Goal: Task Accomplishment & Management: Use online tool/utility

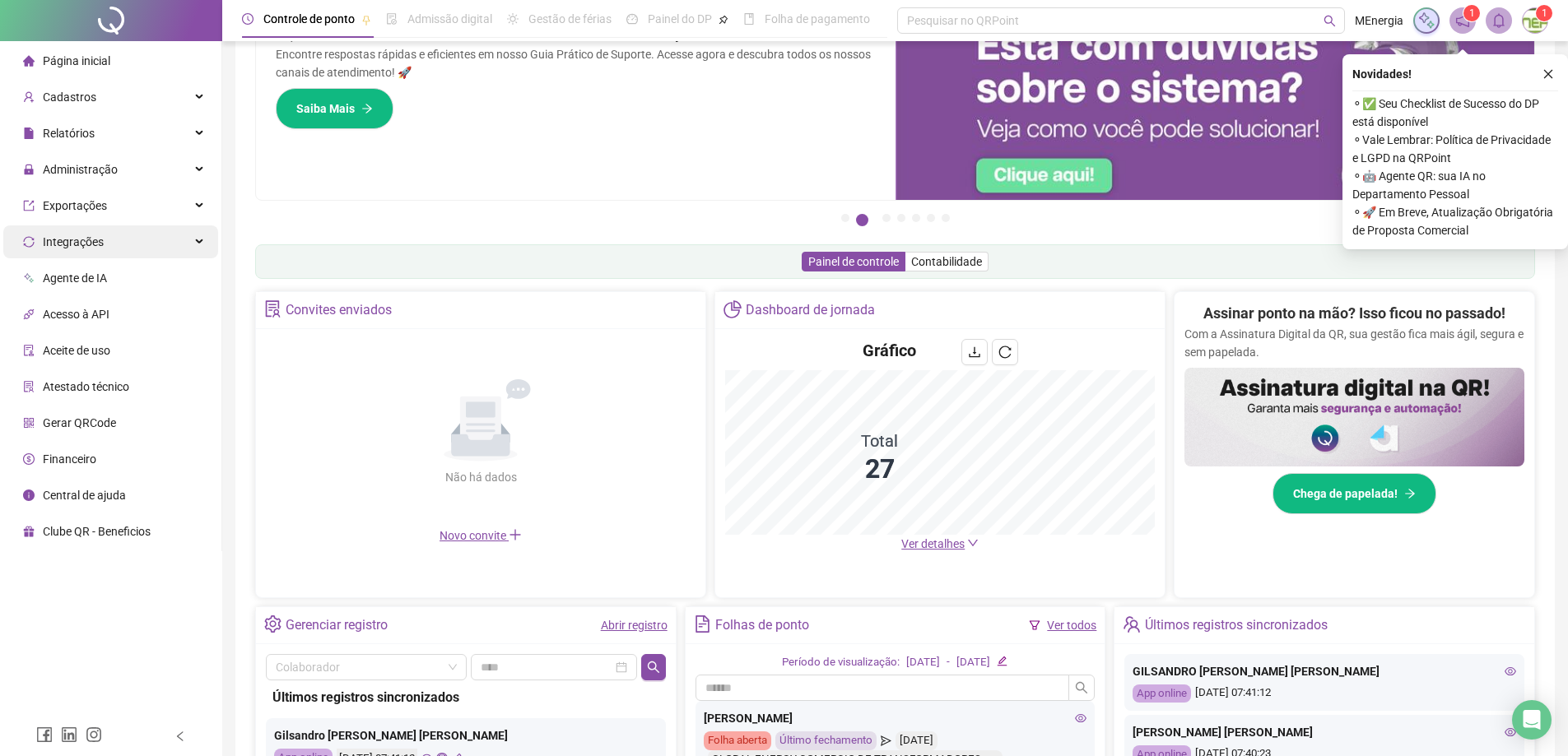
scroll to position [68, 0]
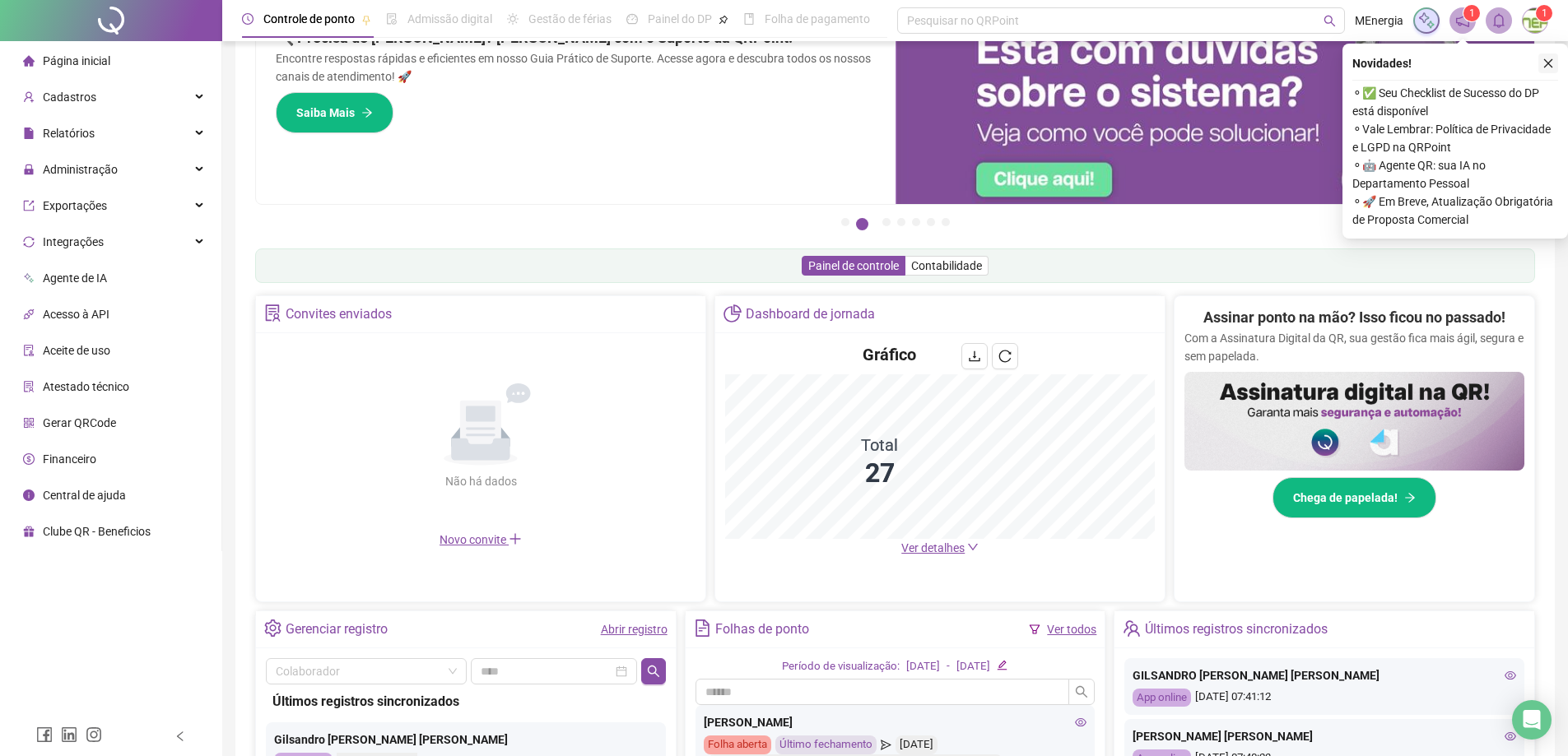
click at [1546, 62] on icon "close" at bounding box center [1548, 64] width 9 height 9
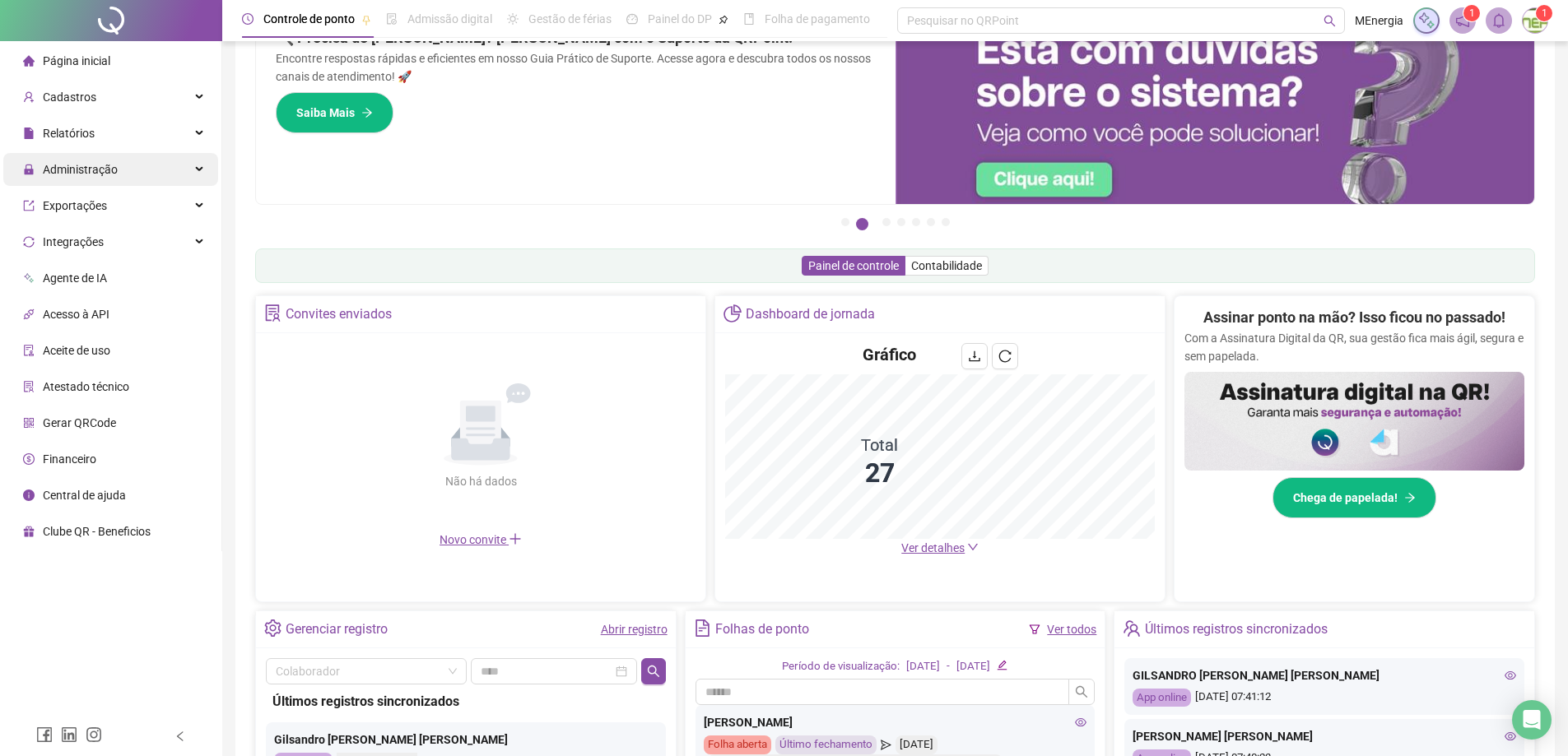
click at [79, 169] on span "Administração" at bounding box center [80, 169] width 74 height 13
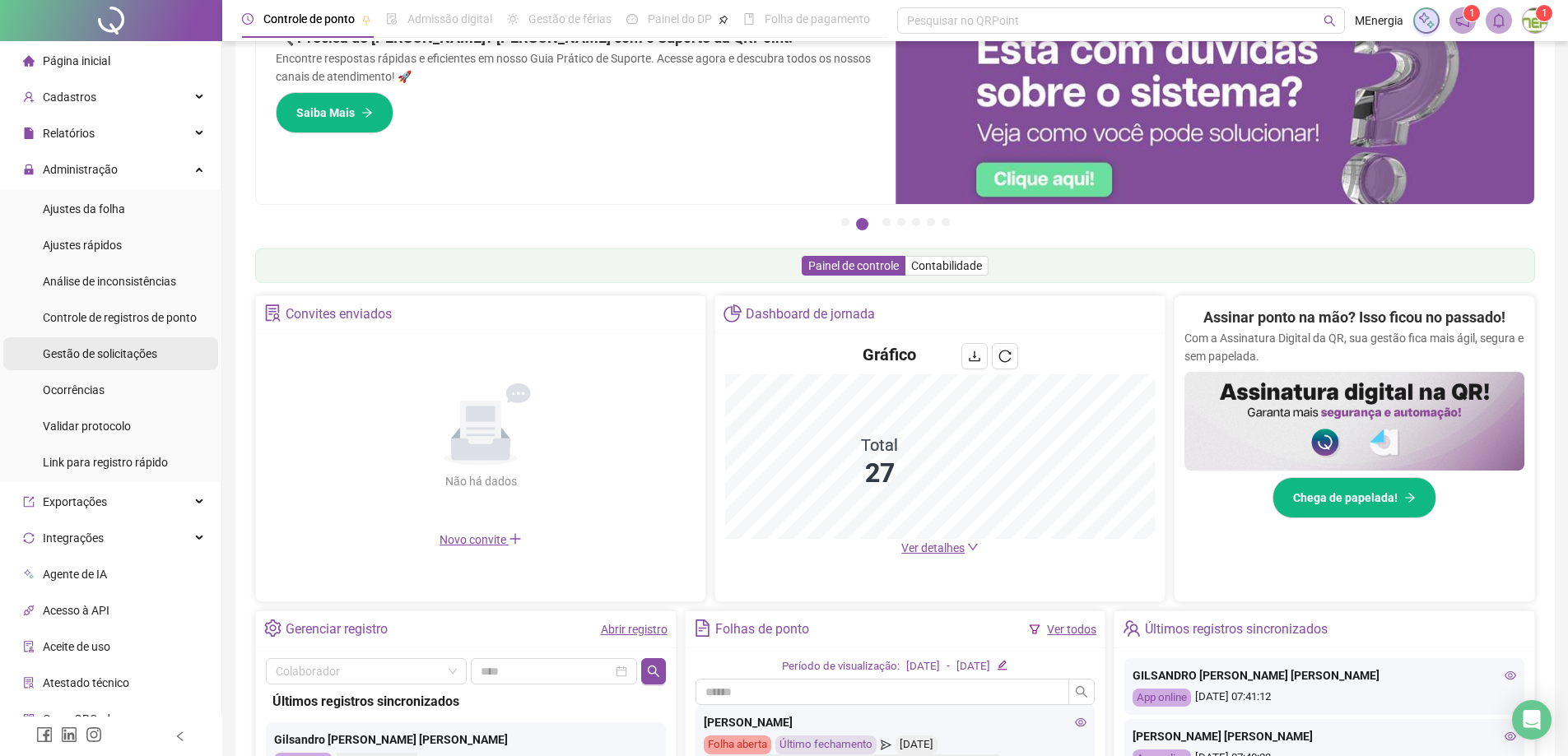
click at [82, 351] on span "Gestão de solicitações" at bounding box center [100, 353] width 115 height 13
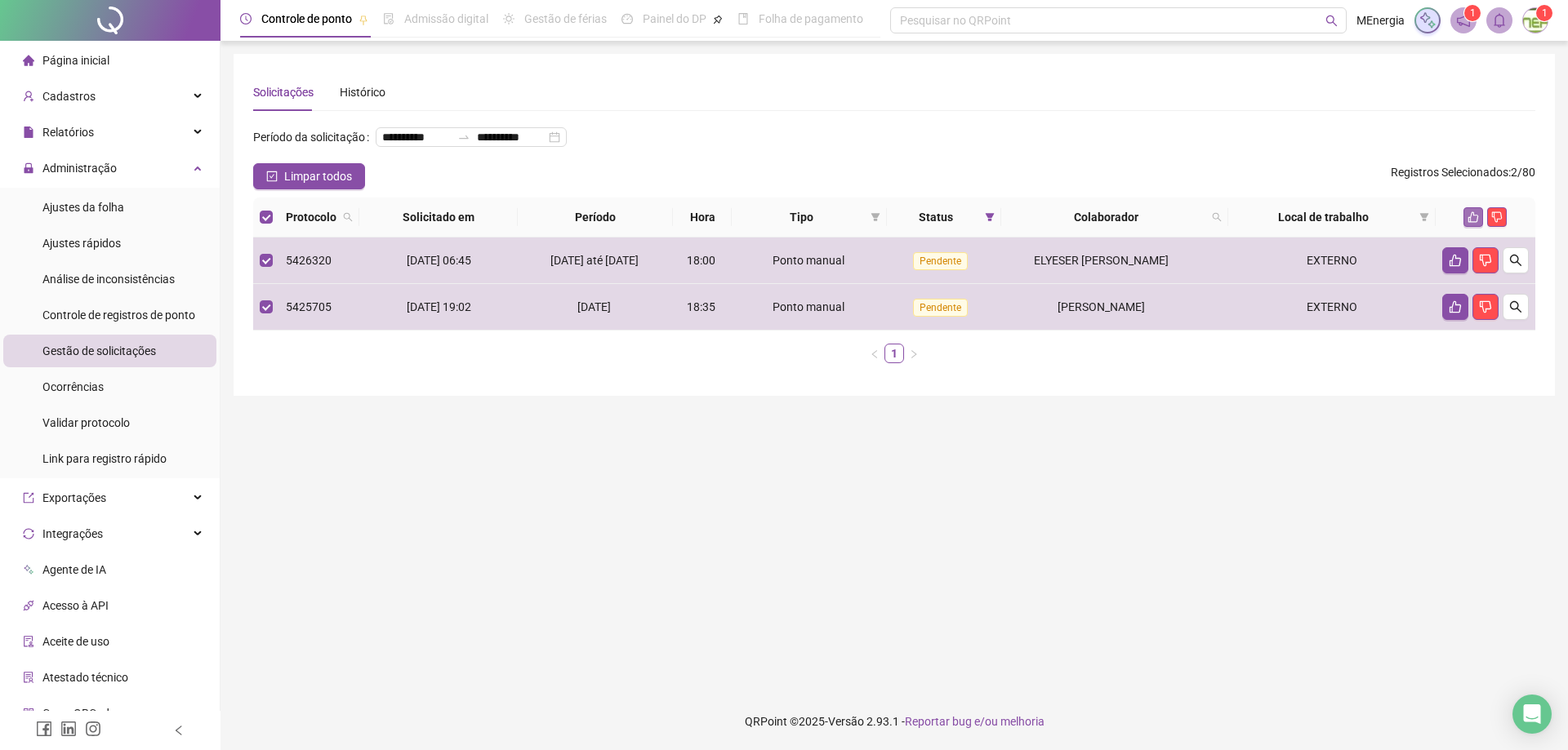
click at [1479, 222] on icon "like" at bounding box center [1473, 217] width 12 height 12
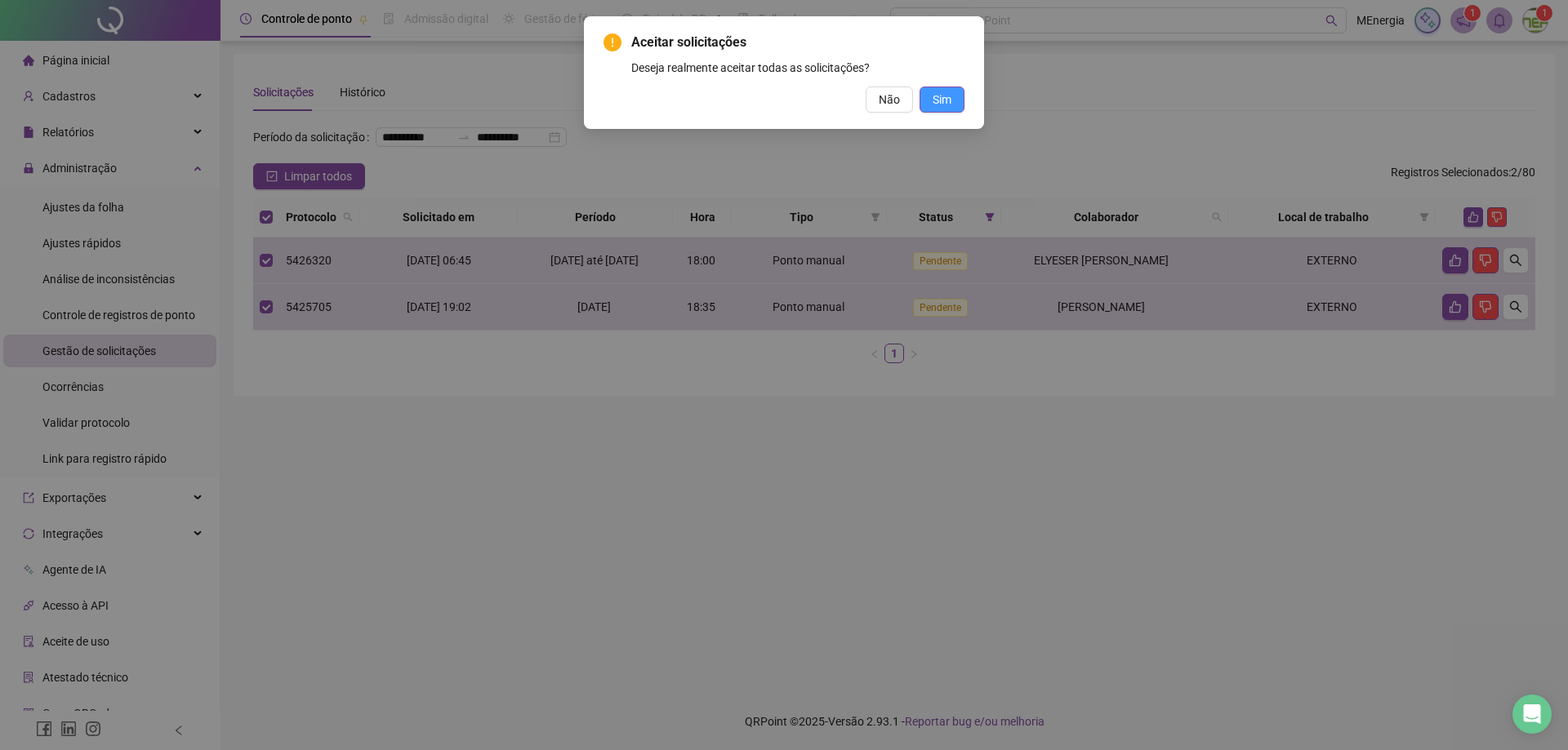
click at [953, 94] on button "Sim" at bounding box center [942, 99] width 44 height 26
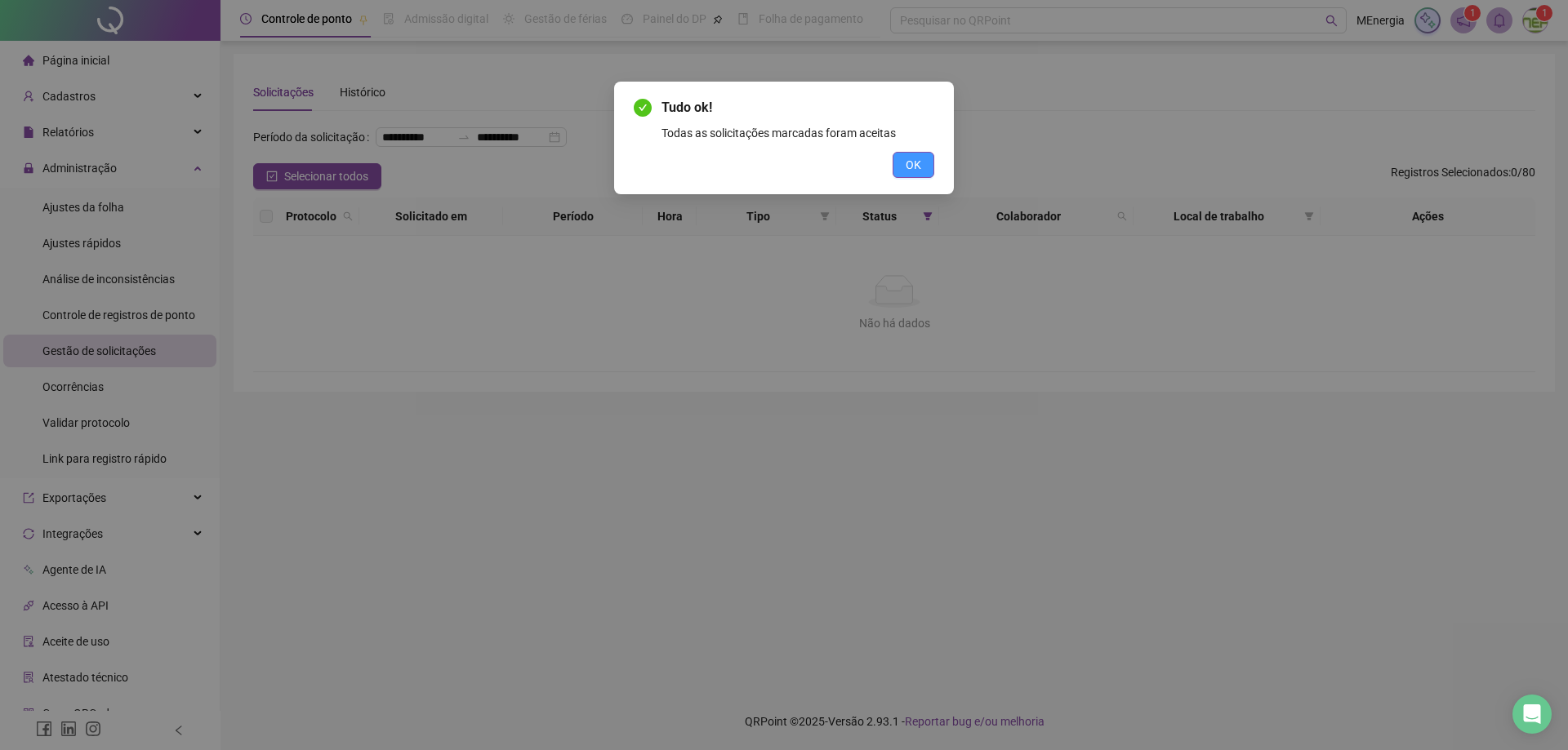
click at [917, 172] on span "OK" at bounding box center [913, 165] width 15 height 18
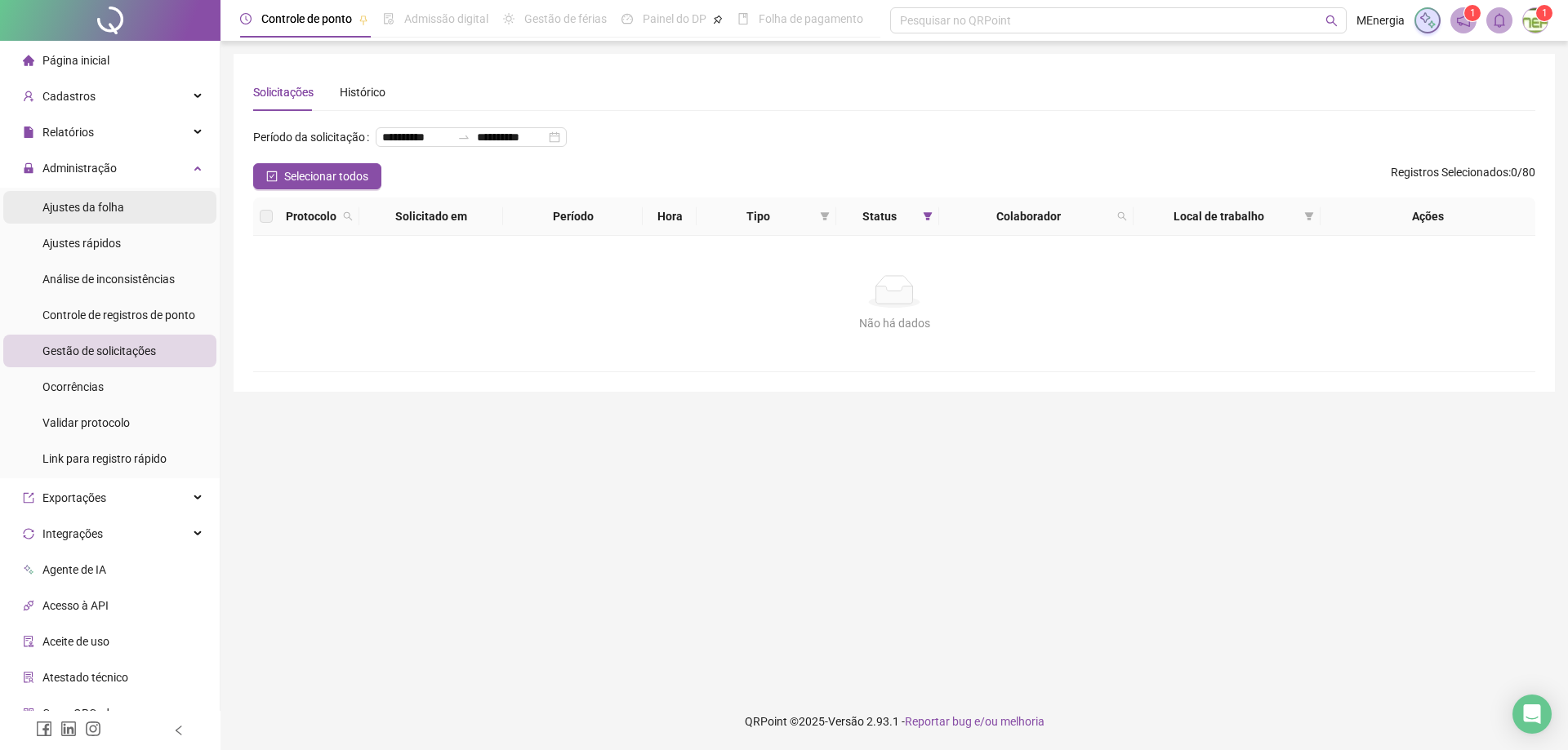
click at [80, 204] on span "Ajustes da folha" at bounding box center [84, 207] width 82 height 13
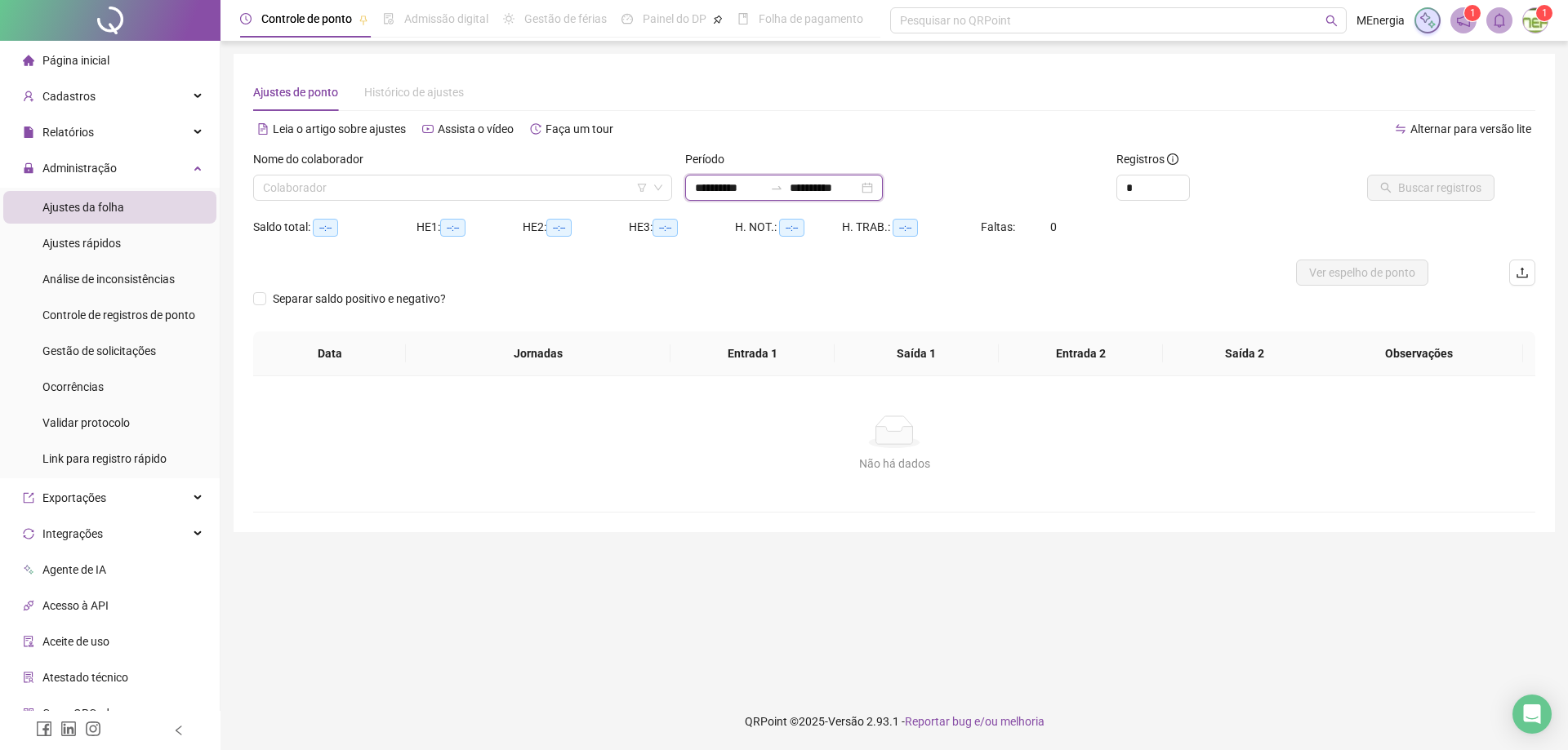
click at [696, 184] on input "**********" at bounding box center [729, 188] width 69 height 18
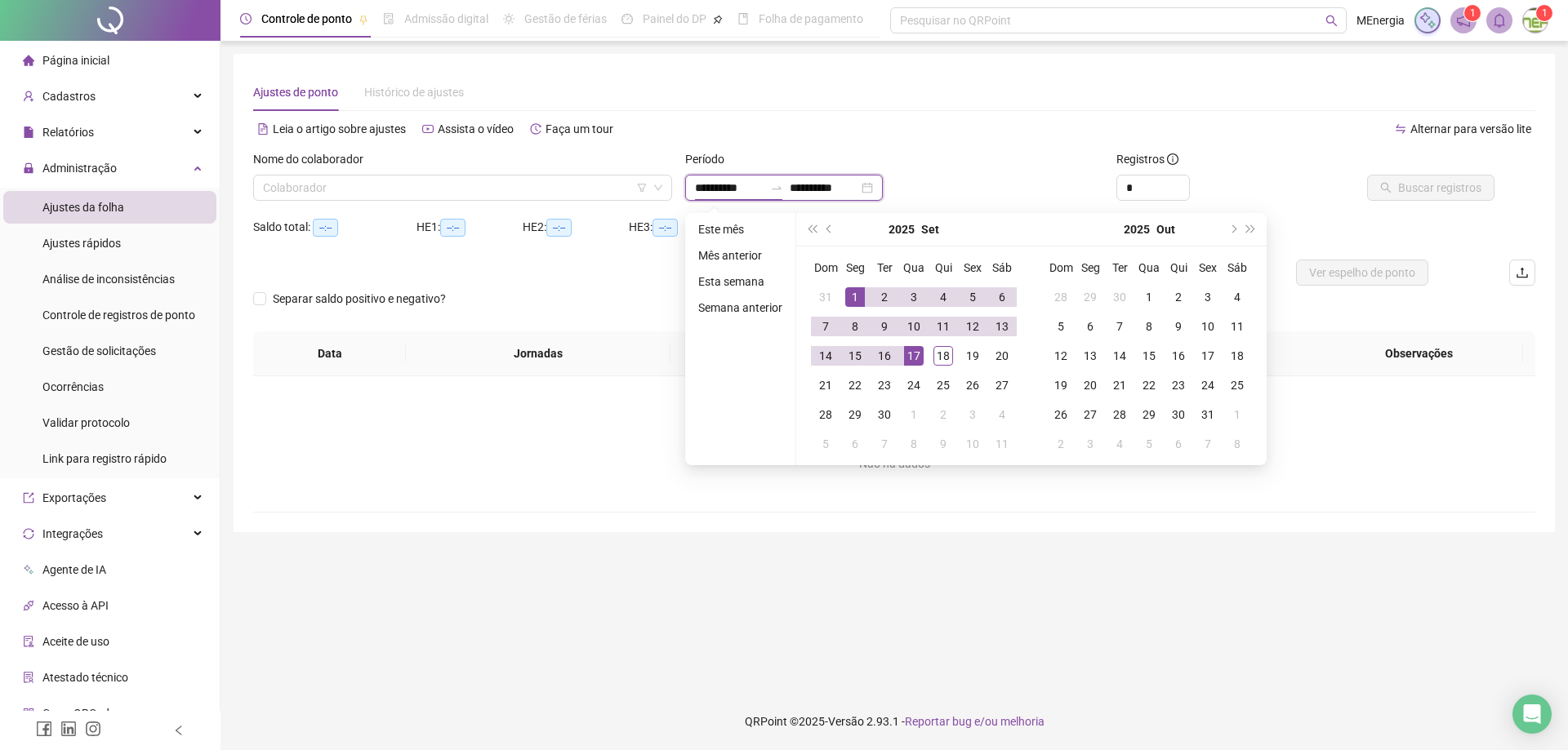
type input "**********"
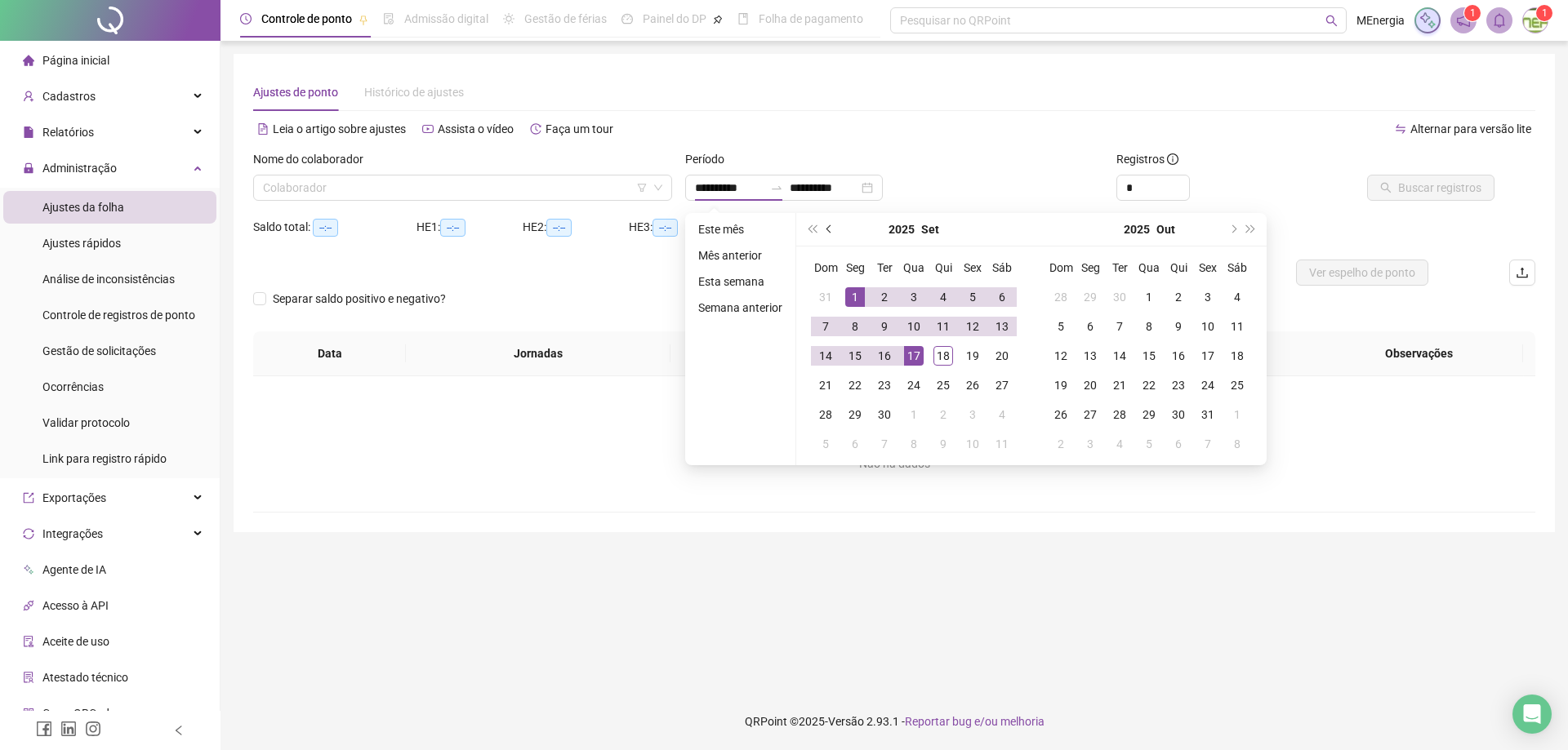
click at [827, 229] on span "prev-year" at bounding box center [830, 229] width 8 height 8
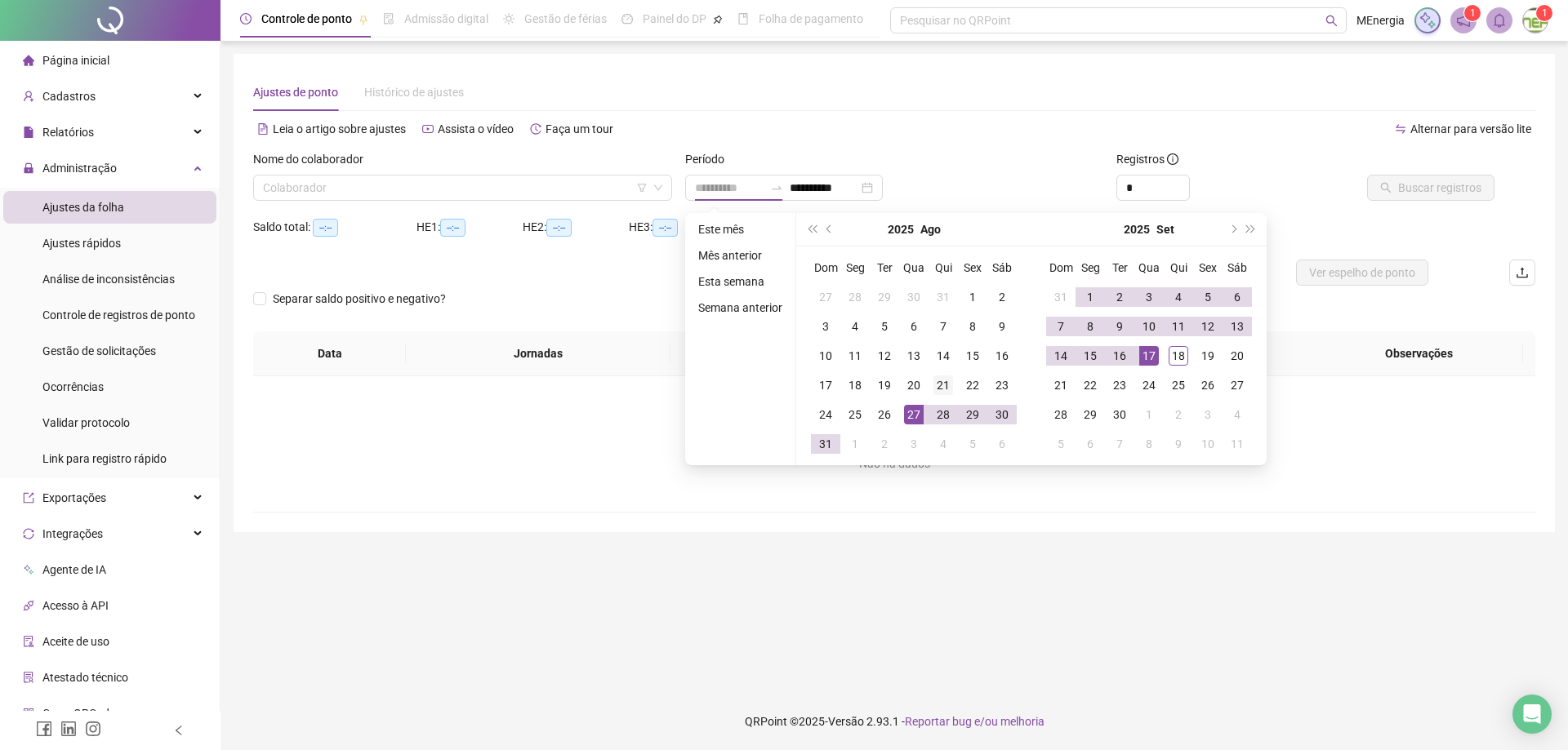
type input "**********"
click at [942, 386] on div "21" at bounding box center [943, 385] width 20 height 20
type input "**********"
click at [1178, 361] on div "18" at bounding box center [1178, 356] width 20 height 20
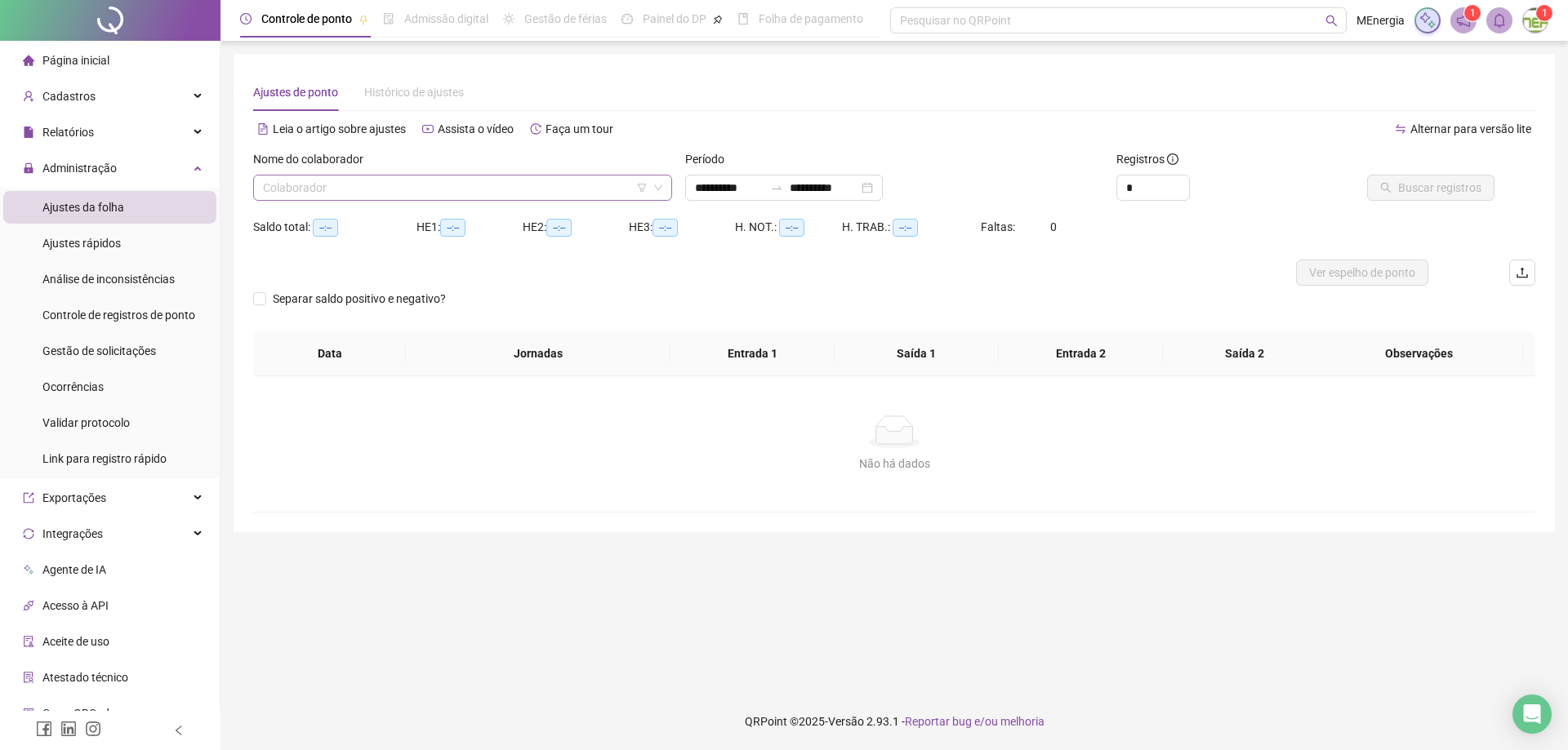
click at [668, 188] on div "Colaborador" at bounding box center [462, 187] width 419 height 26
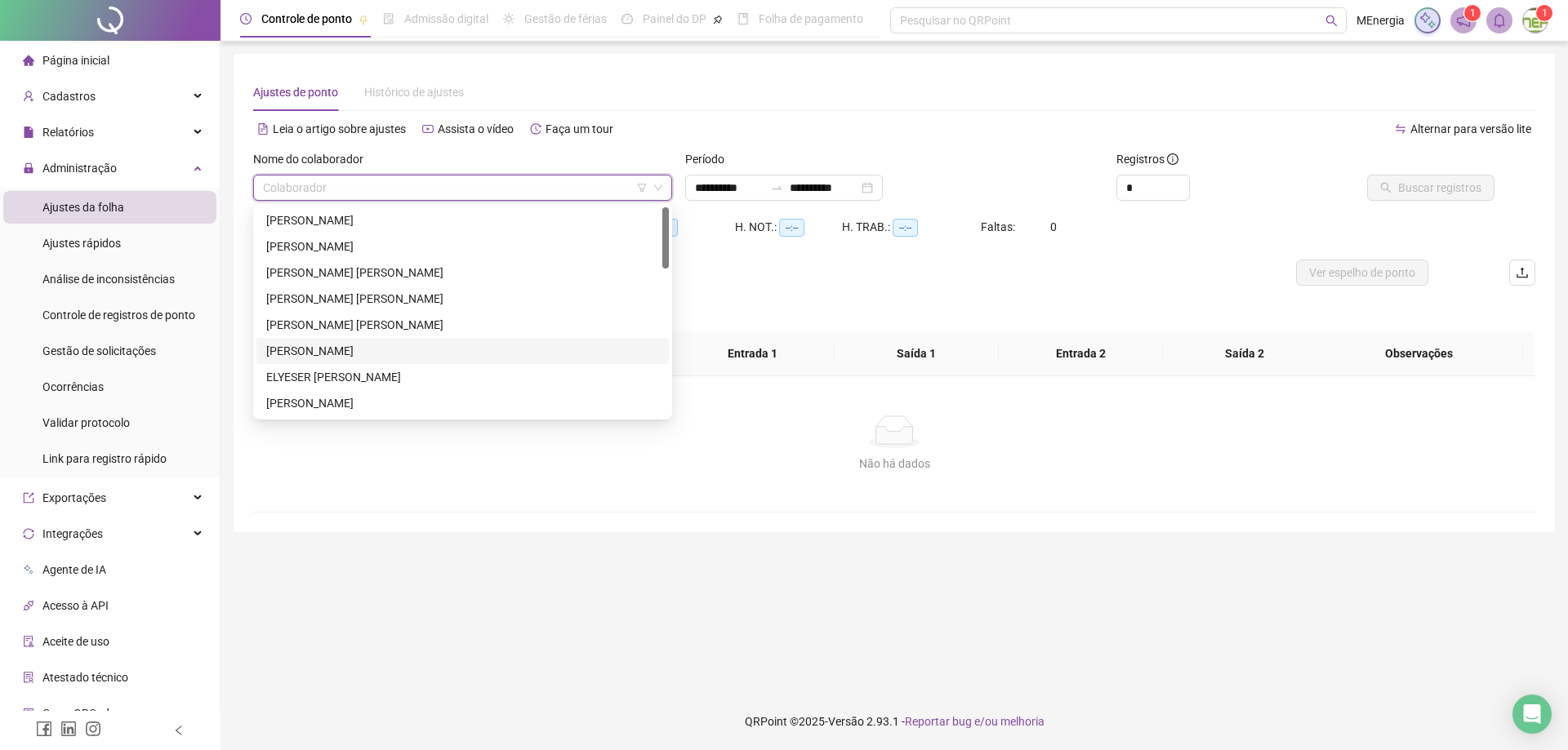
click at [367, 343] on div "EDUARDO JOSE FIRMINO" at bounding box center [462, 351] width 392 height 18
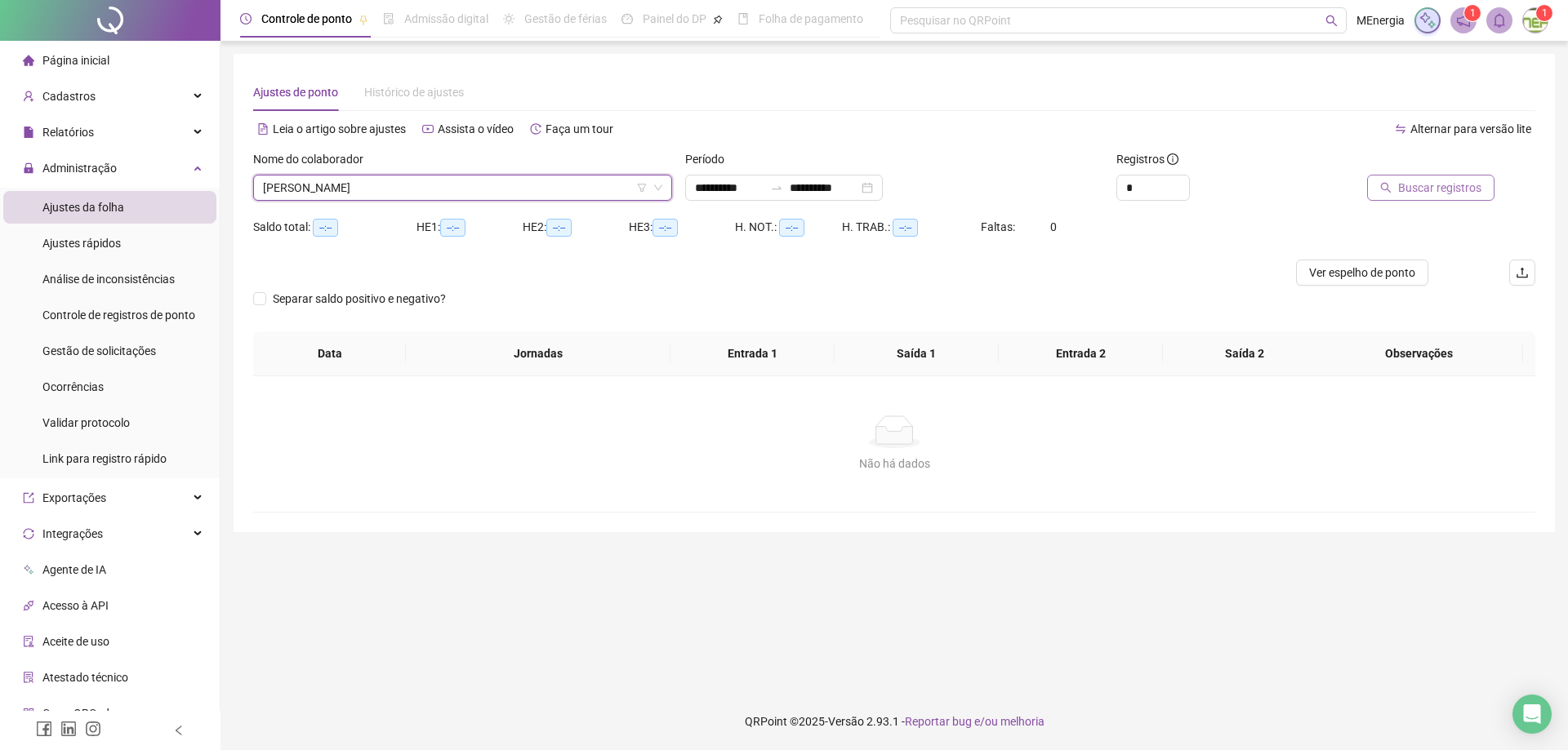
click at [1382, 190] on button "Buscar registros" at bounding box center [1430, 187] width 127 height 26
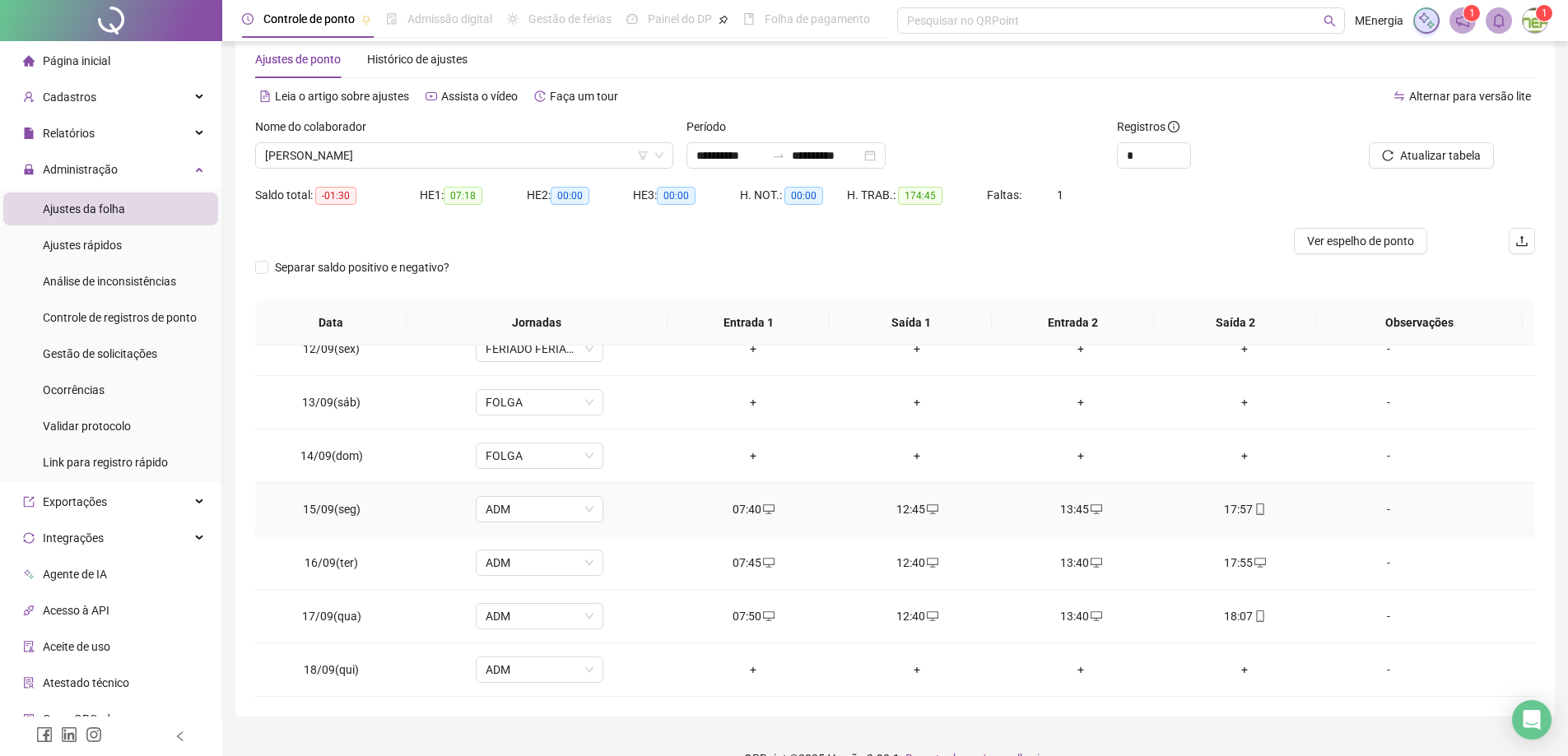
scroll to position [65, 0]
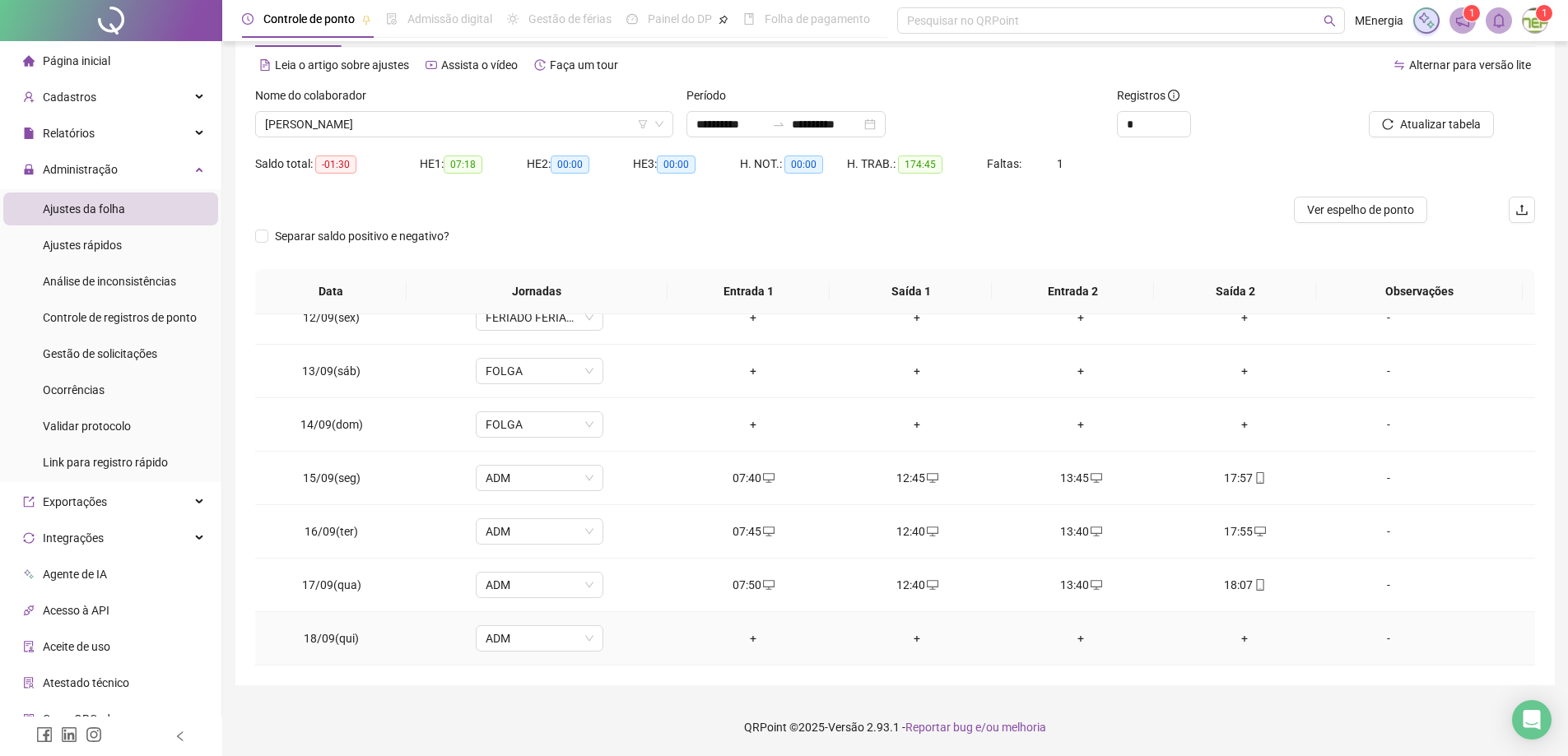
click at [749, 637] on div "+" at bounding box center [753, 639] width 137 height 18
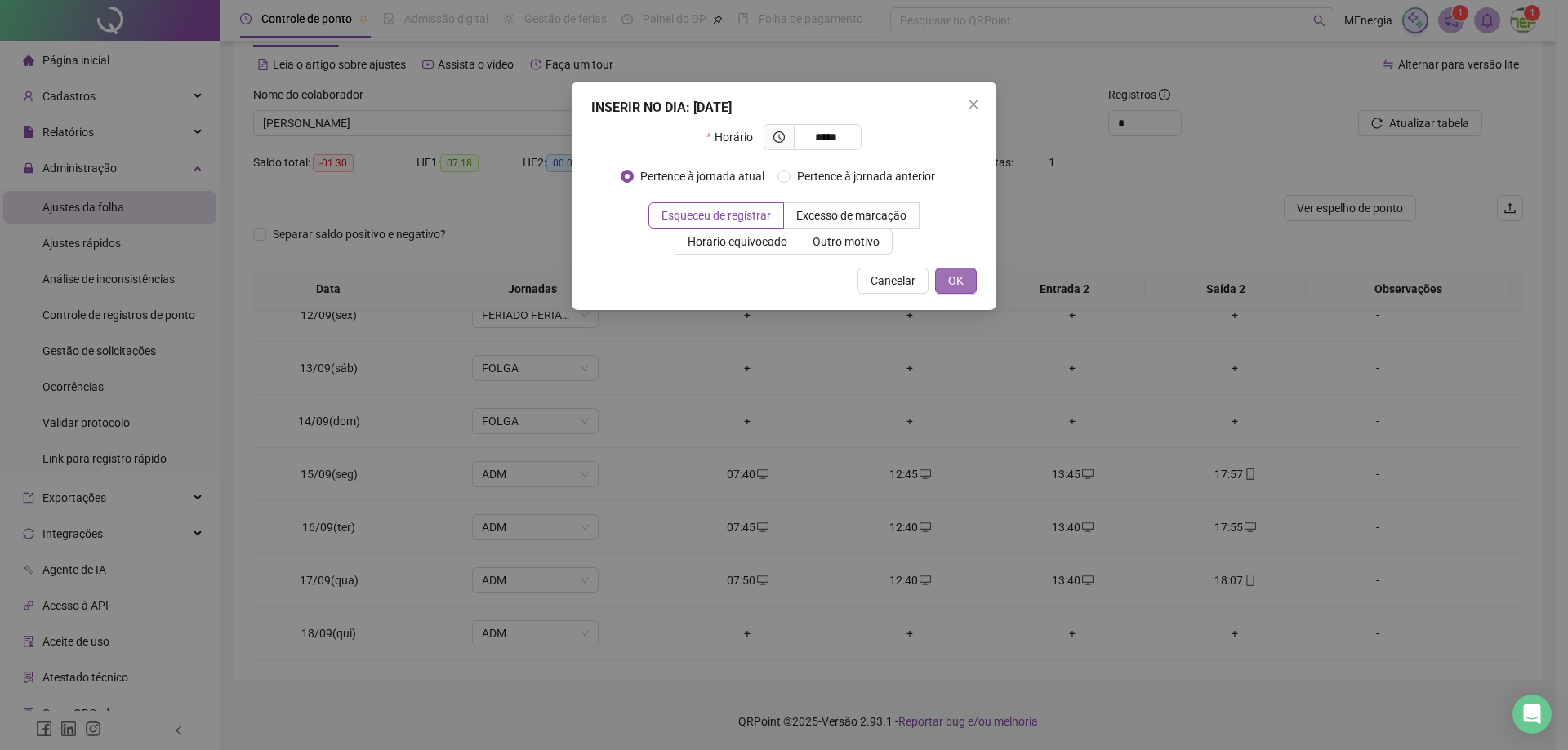
type input "*****"
click at [958, 286] on span "OK" at bounding box center [955, 281] width 15 height 18
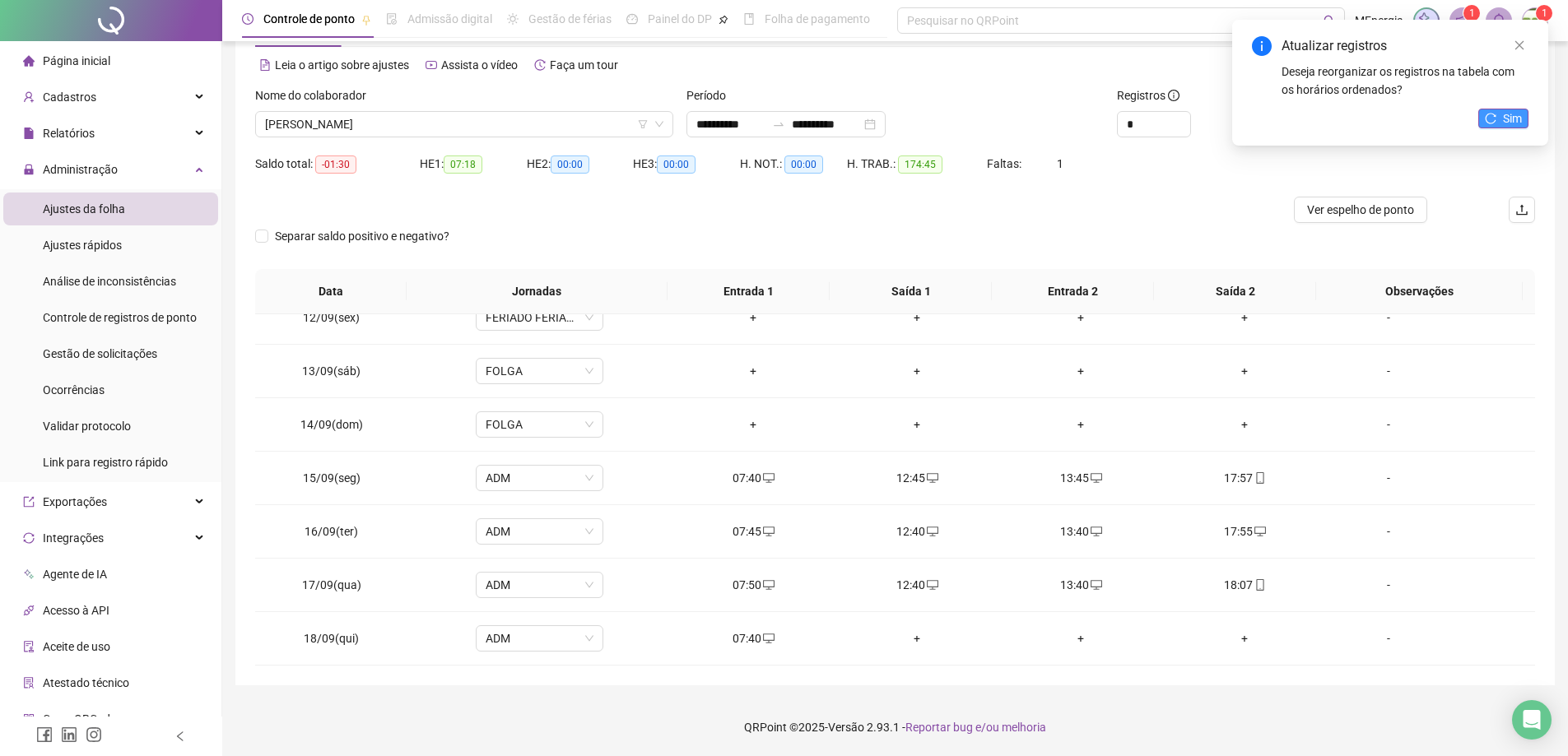
click at [1487, 121] on icon "reload" at bounding box center [1490, 118] width 12 height 12
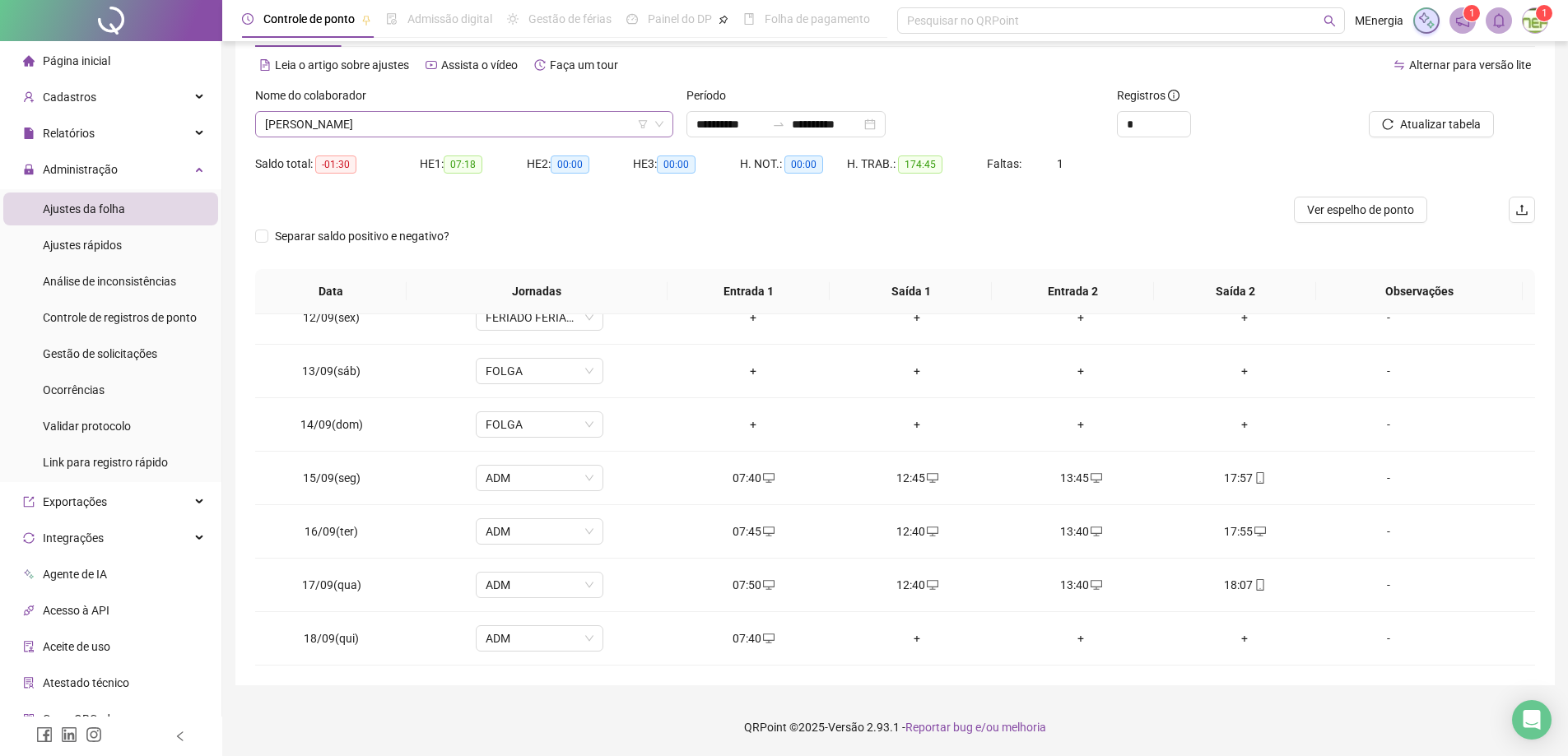
click at [666, 125] on div "EDUARDO JOSE FIRMINO" at bounding box center [464, 124] width 418 height 26
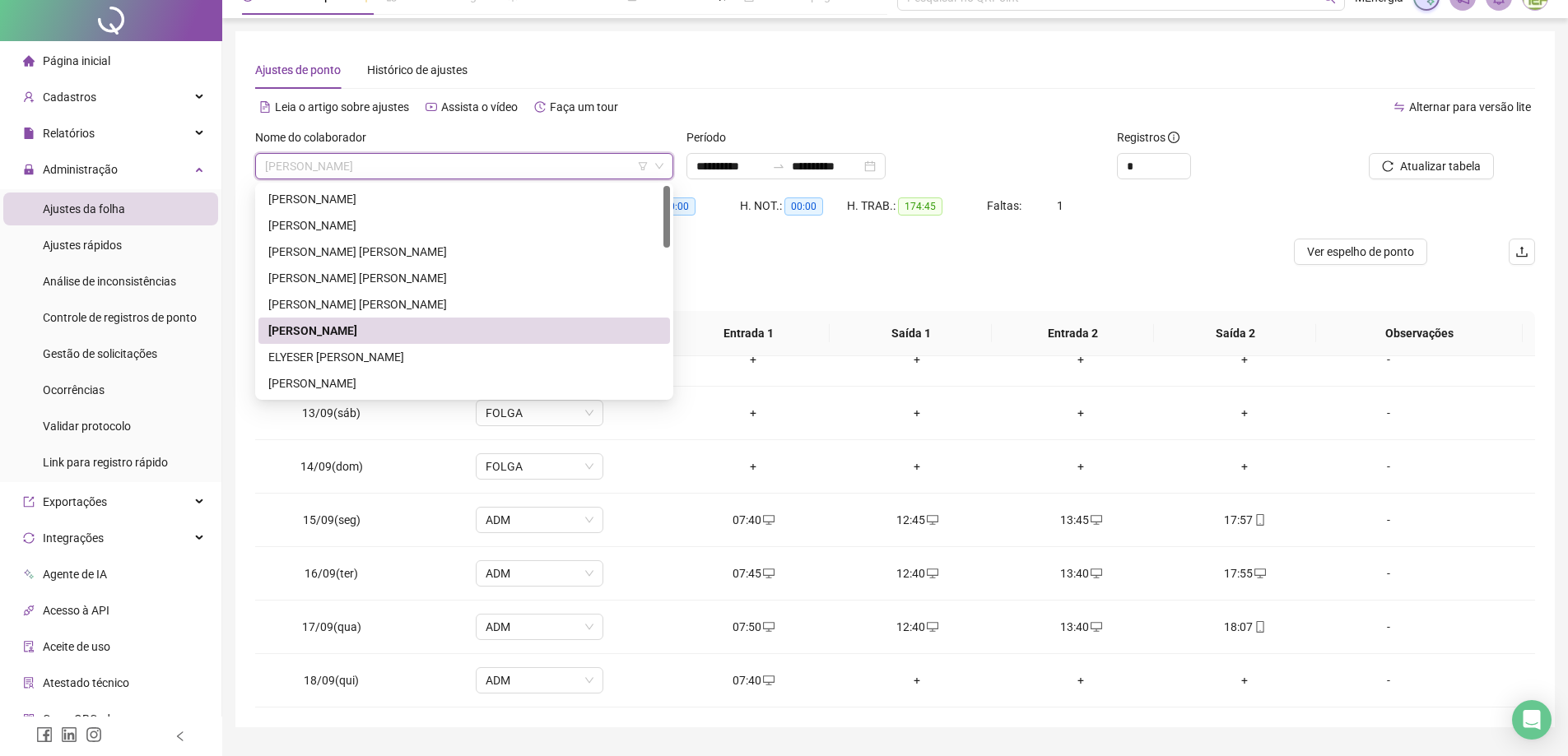
scroll to position [0, 0]
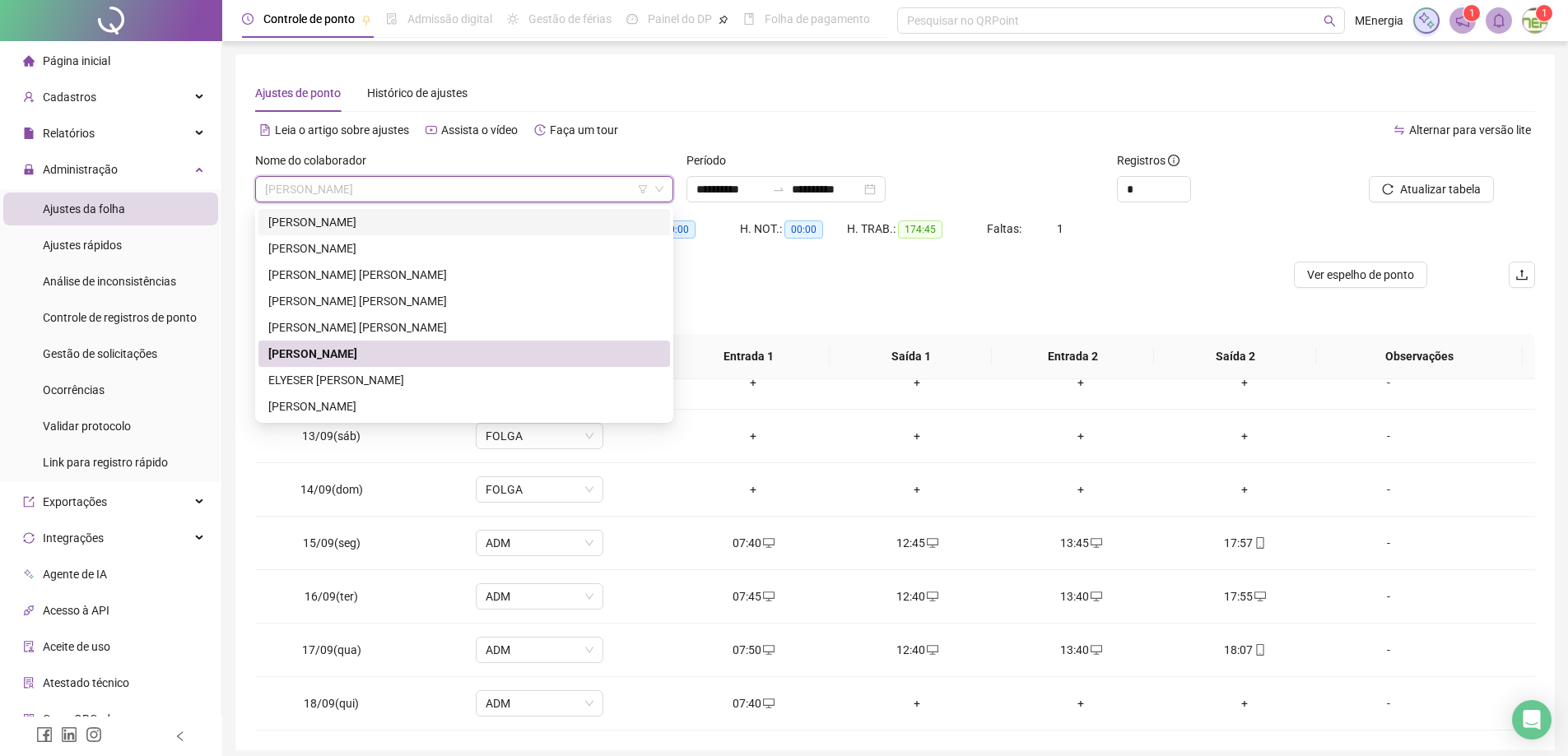
click at [372, 223] on div "ALEX BALDUINO LAGE" at bounding box center [464, 222] width 392 height 18
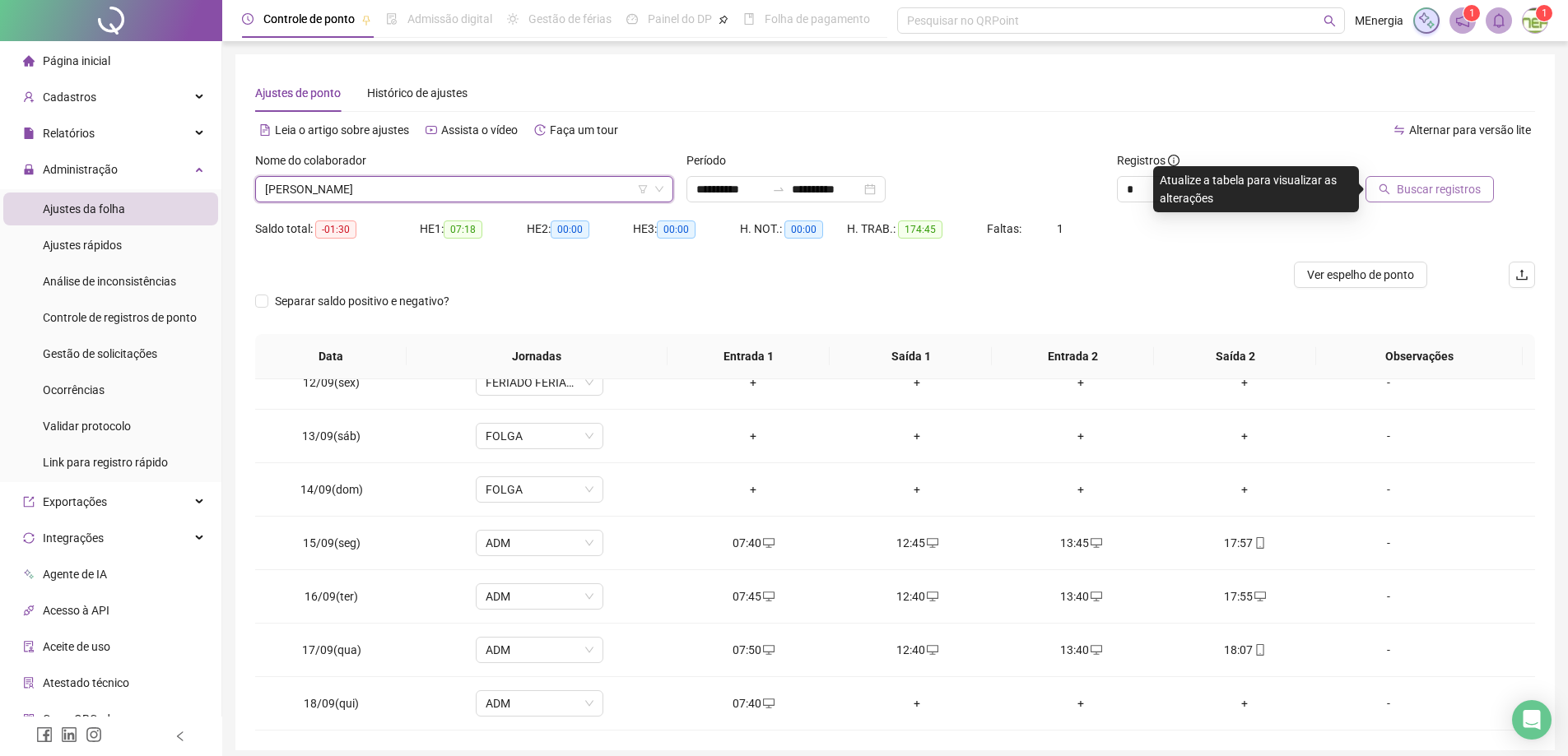
click at [1418, 190] on span "Buscar registros" at bounding box center [1439, 189] width 84 height 18
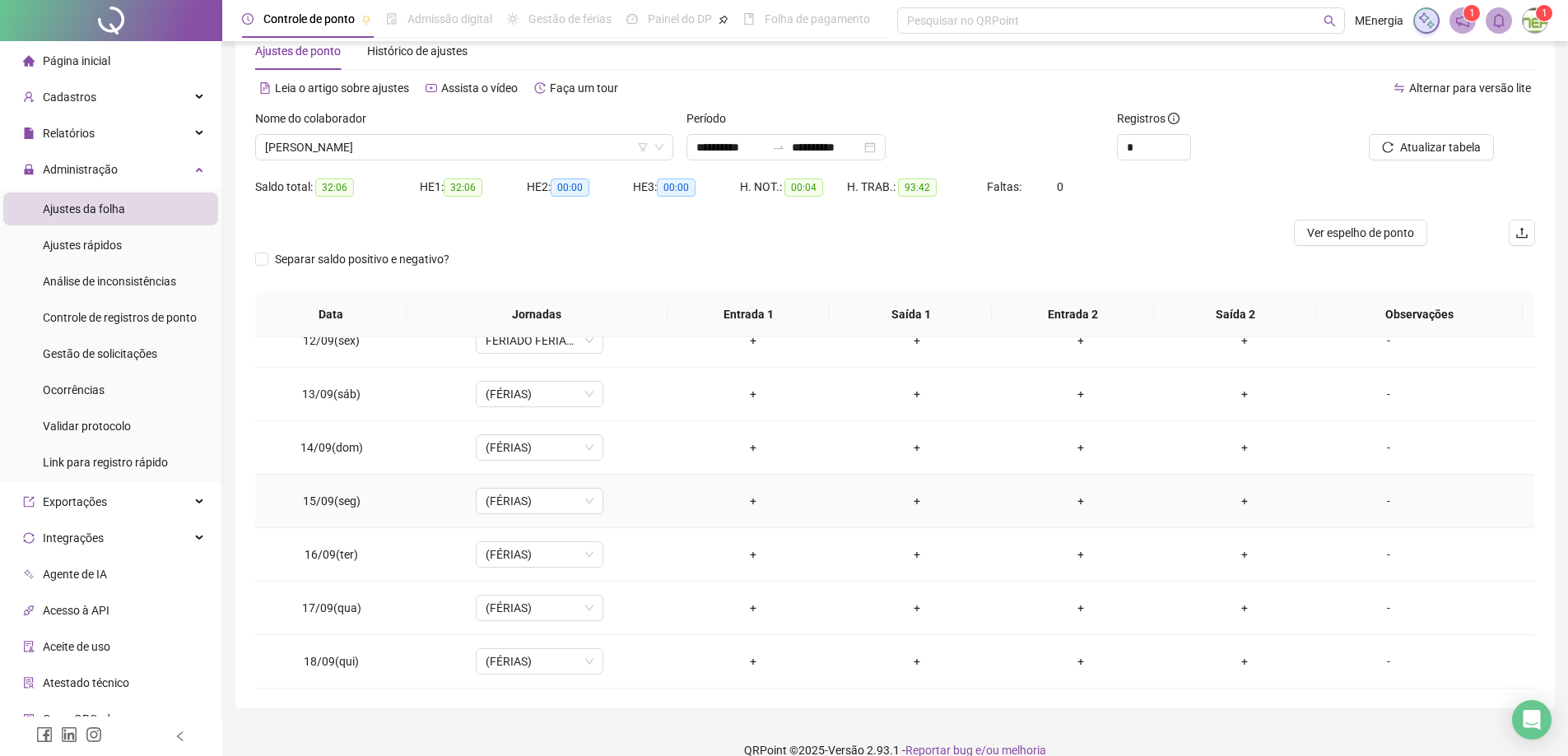
scroll to position [65, 0]
